Goal: Task Accomplishment & Management: Use online tool/utility

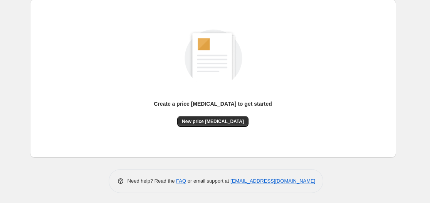
scroll to position [85, 0]
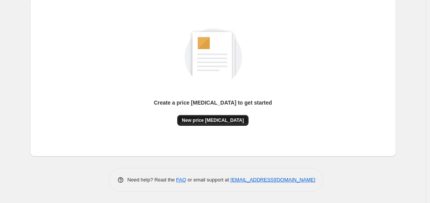
click at [228, 122] on span "New price change job" at bounding box center [213, 120] width 62 height 6
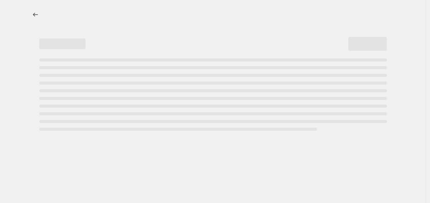
select select "percentage"
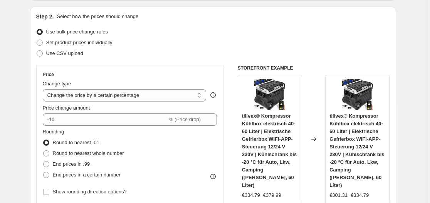
scroll to position [77, 0]
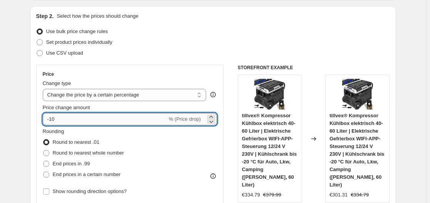
click at [103, 115] on input "-10" at bounding box center [105, 119] width 124 height 12
type input "-1"
type input "-35"
click at [239, 30] on div "Use bulk price change rules" at bounding box center [212, 31] width 353 height 11
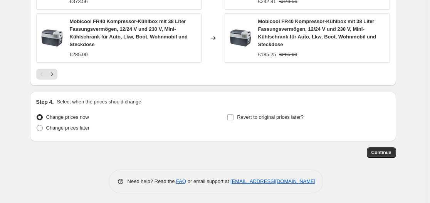
scroll to position [664, 0]
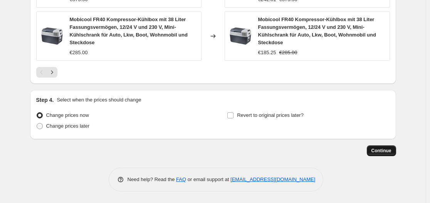
click at [384, 149] on span "Continue" at bounding box center [381, 151] width 20 height 6
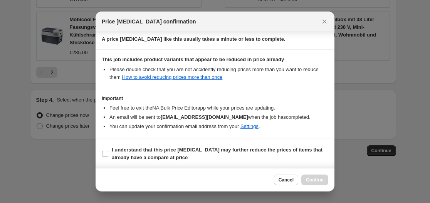
scroll to position [121, 0]
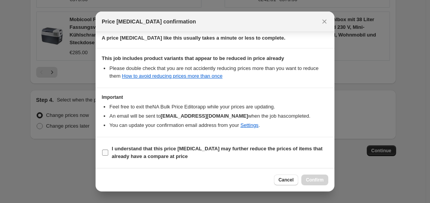
click at [273, 148] on b "I understand that this price change job may further reduce the prices of items …" at bounding box center [217, 152] width 211 height 13
click at [108, 150] on input "I understand that this price change job may further reduce the prices of items …" at bounding box center [105, 153] width 6 height 6
checkbox input "true"
click at [309, 176] on button "Confirm" at bounding box center [314, 180] width 27 height 11
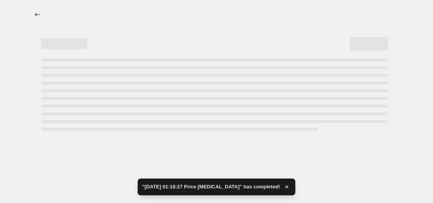
select select "percentage"
